Goal: Task Accomplishment & Management: Use online tool/utility

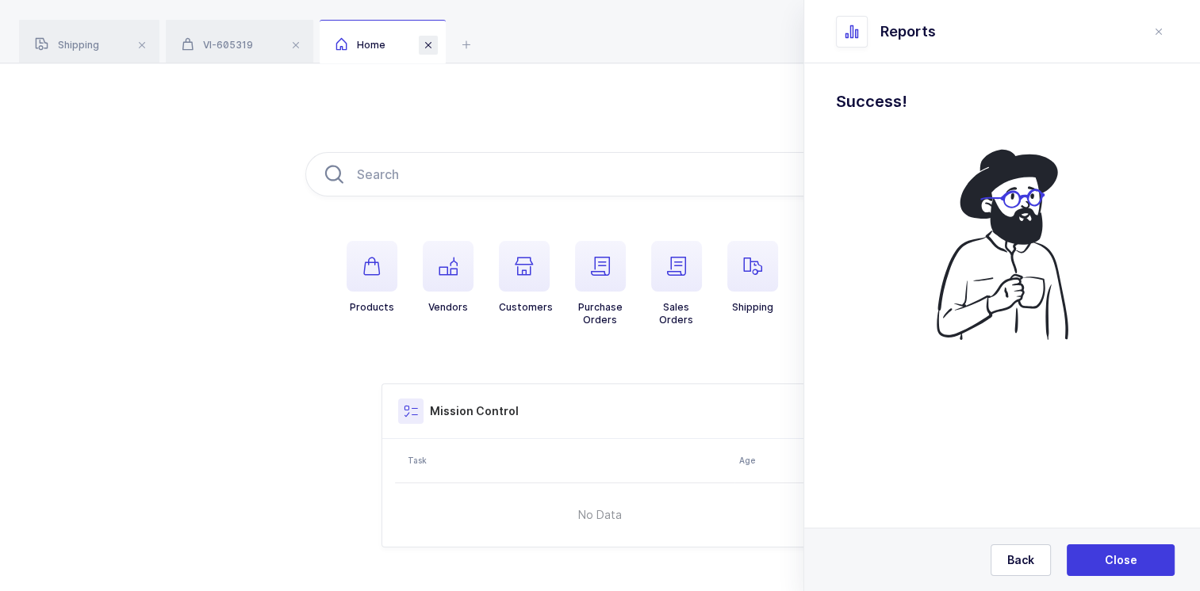
click at [431, 41] on span at bounding box center [428, 45] width 19 height 19
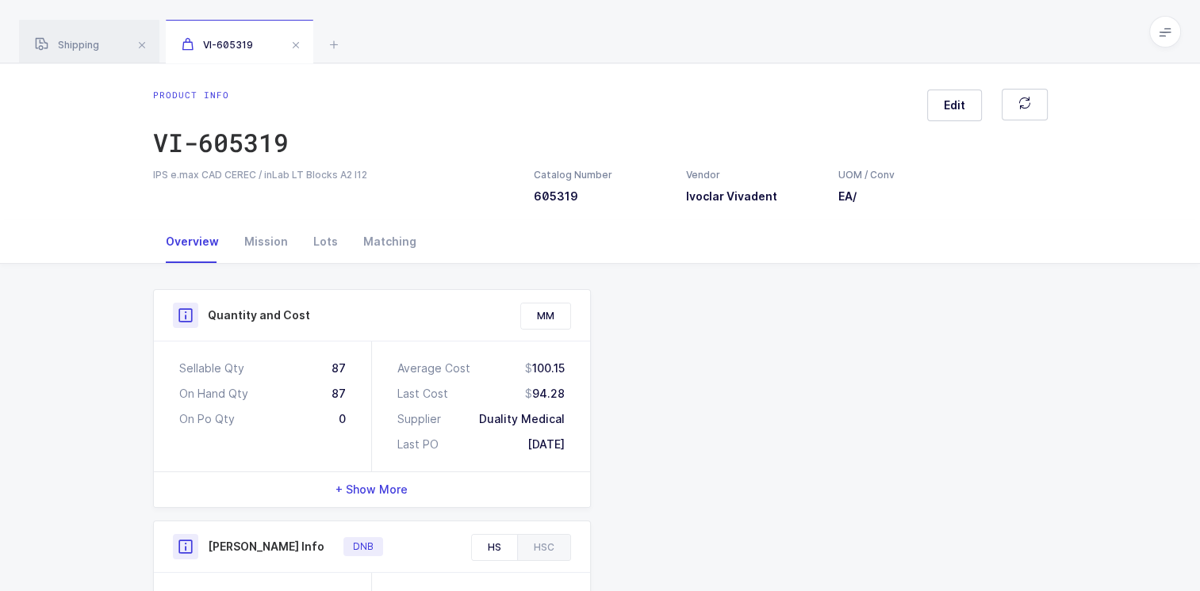
drag, startPoint x: 293, startPoint y: 42, endPoint x: 243, endPoint y: 62, distance: 53.7
click at [293, 42] on span at bounding box center [295, 45] width 19 height 19
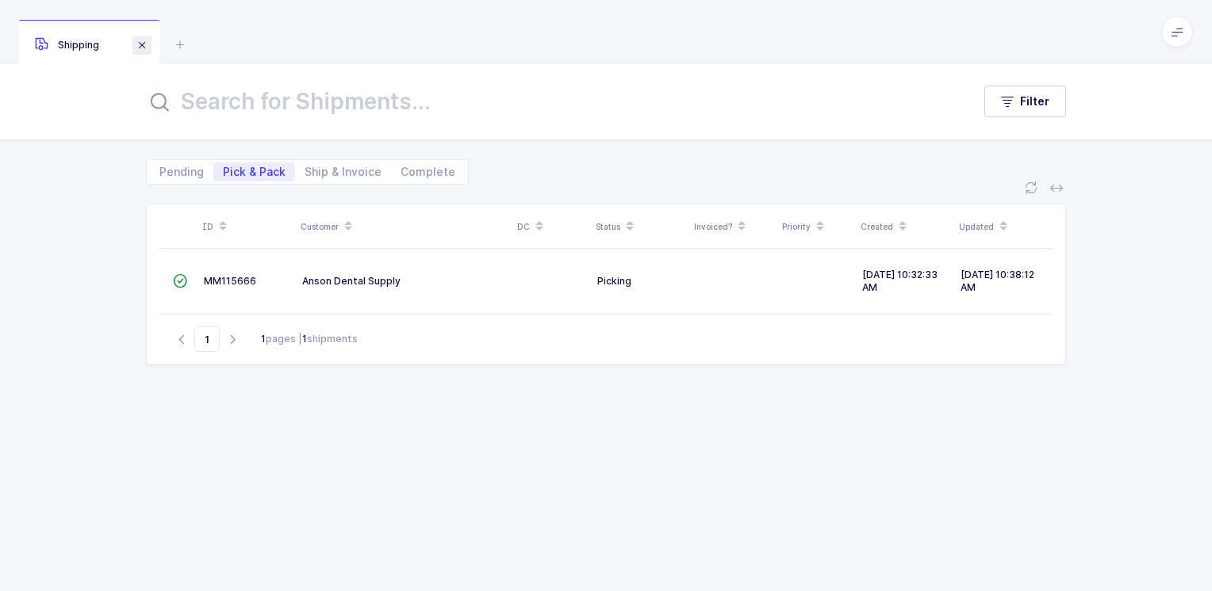
click at [136, 44] on span at bounding box center [141, 45] width 19 height 19
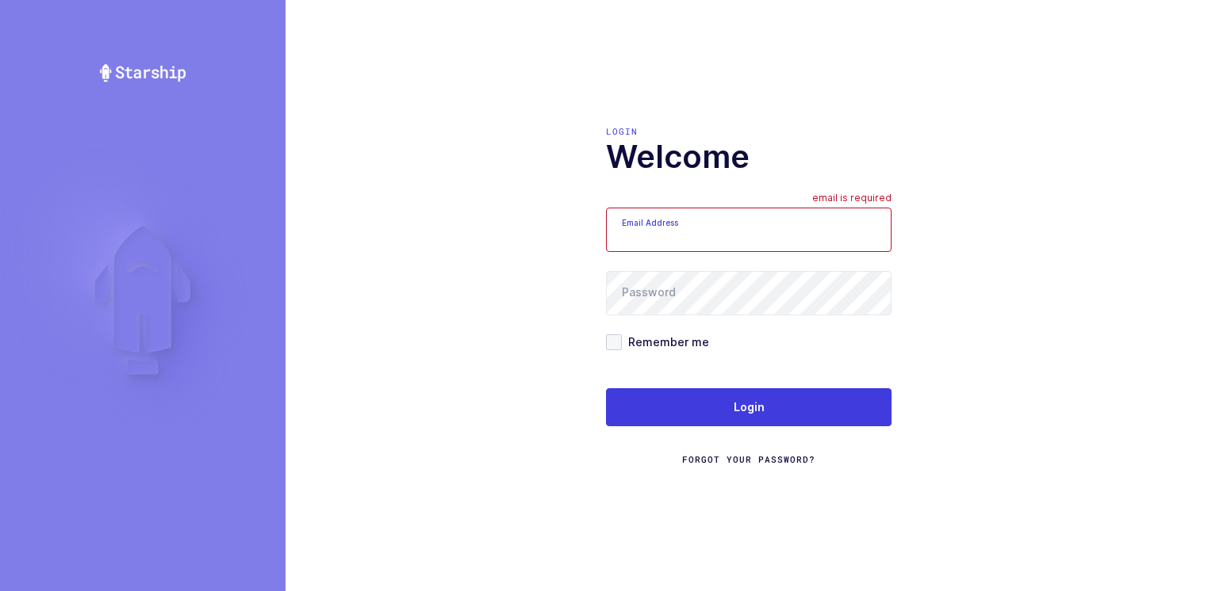
type input "[PERSON_NAME][EMAIL_ADDRESS][DOMAIN_NAME]"
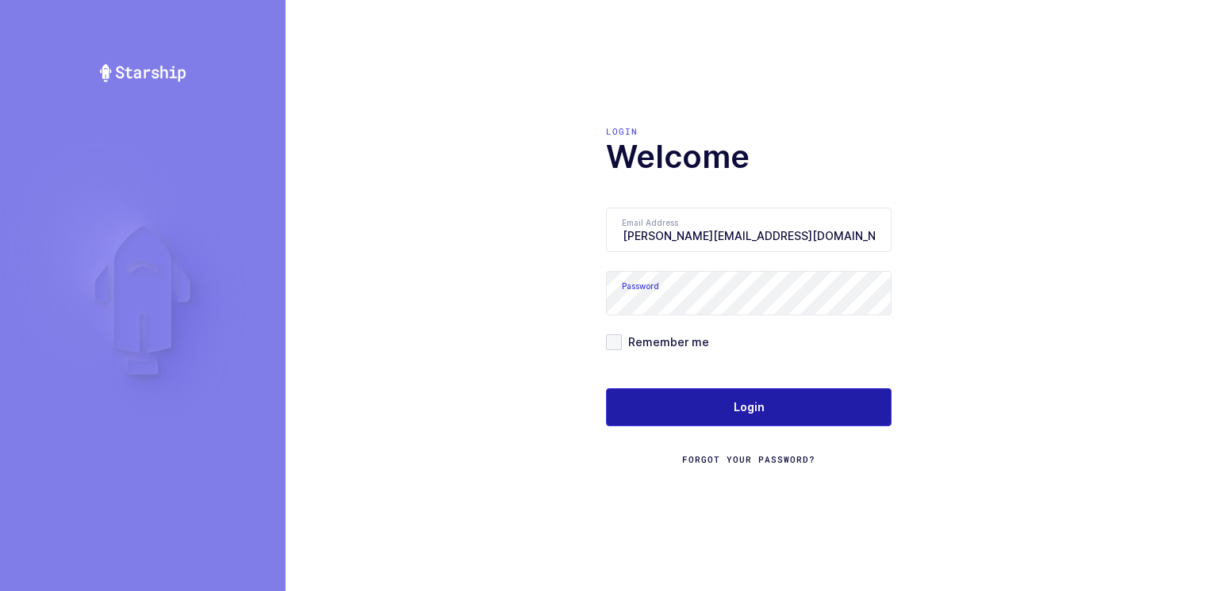
click at [731, 403] on button "Login" at bounding box center [748, 408] width 285 height 38
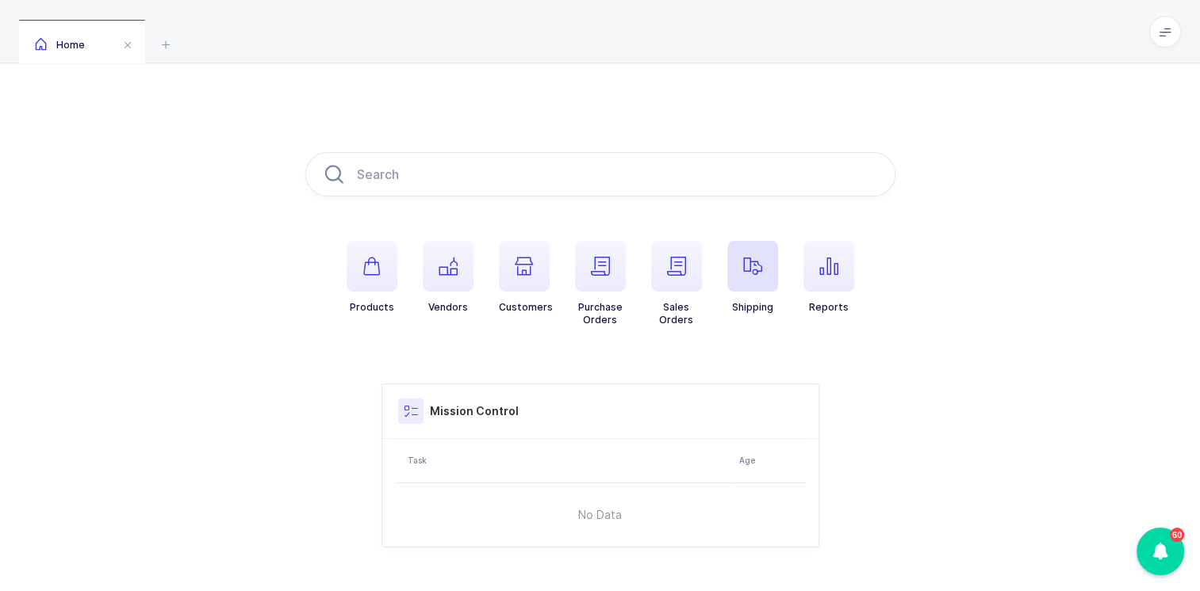
click at [760, 269] on icon "button" at bounding box center [752, 266] width 19 height 19
